Goal: Find specific page/section: Find specific page/section

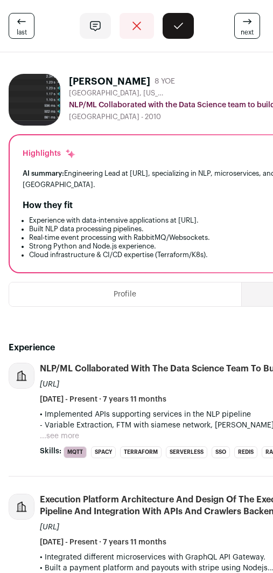
click at [169, 189] on div "AI summary: Engineering Lead at Brain.AI, specializing in NLP, microservices, a…" at bounding box center [241, 179] width 437 height 23
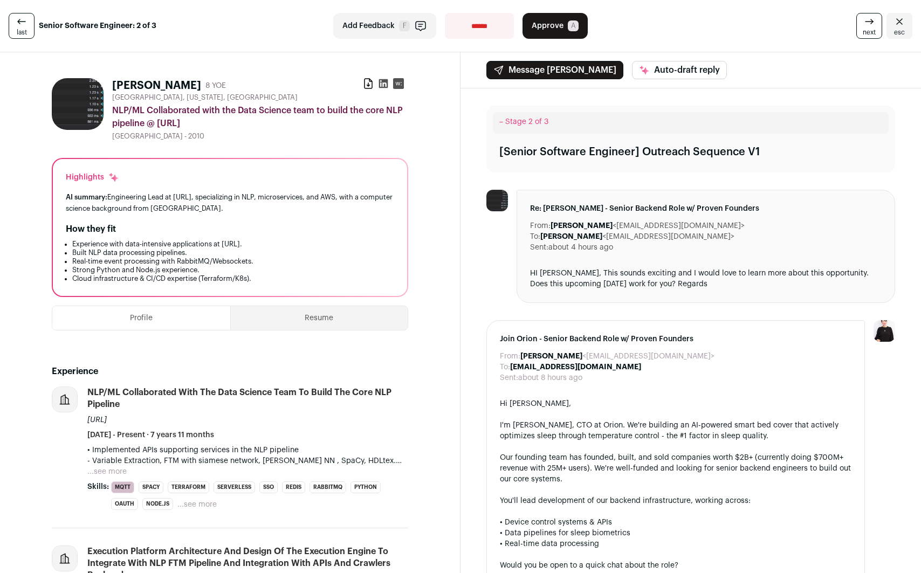
click at [273, 85] on icon at bounding box center [383, 83] width 11 height 11
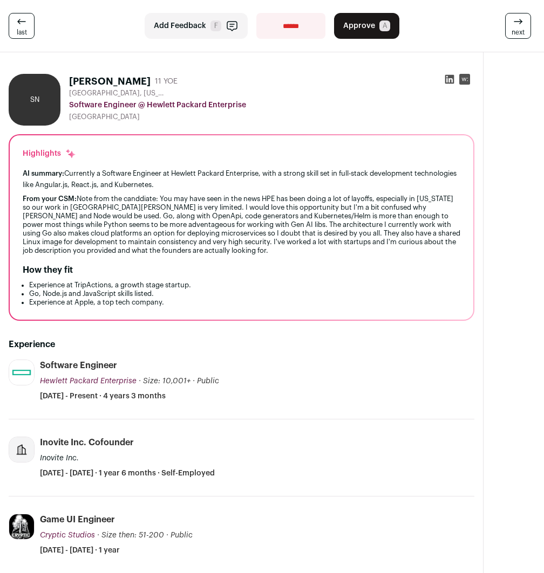
click at [166, 240] on div "From your CSM: Note from the canddiate: You may have seen in the news HPE has b…" at bounding box center [241, 225] width 437 height 60
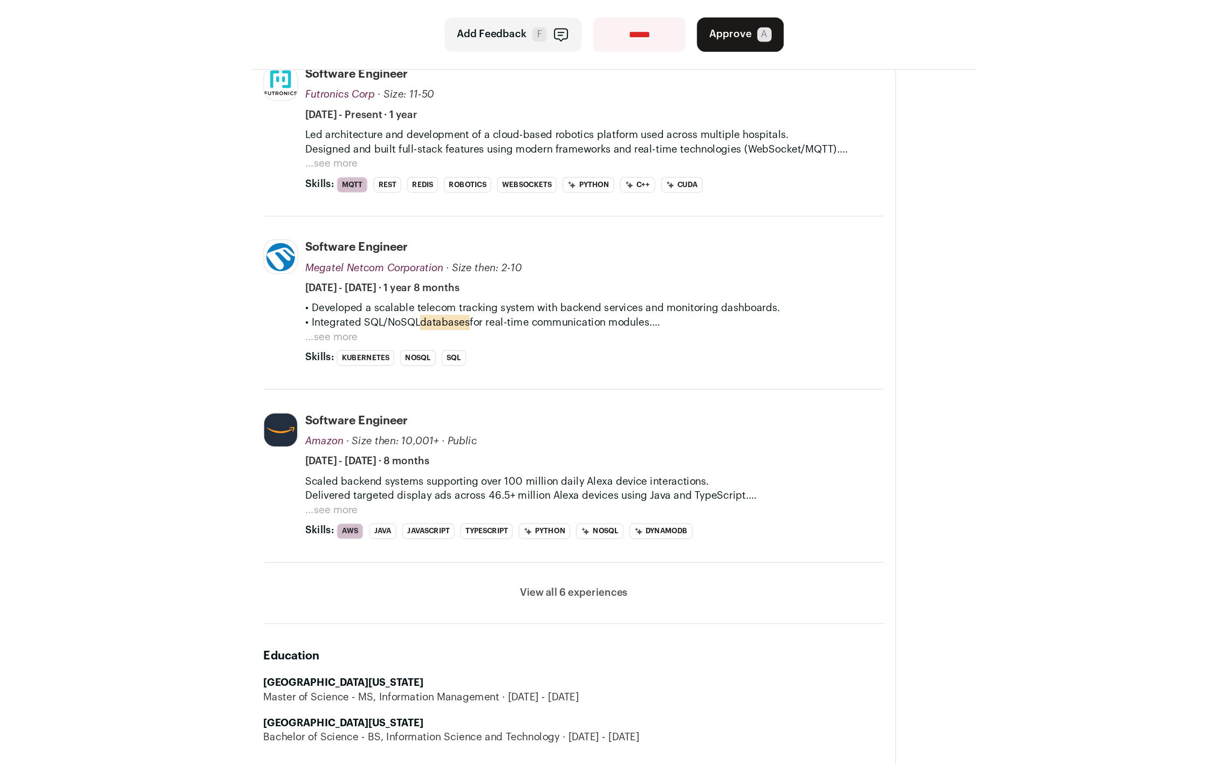
scroll to position [263, 0]
